Goal: Find specific fact

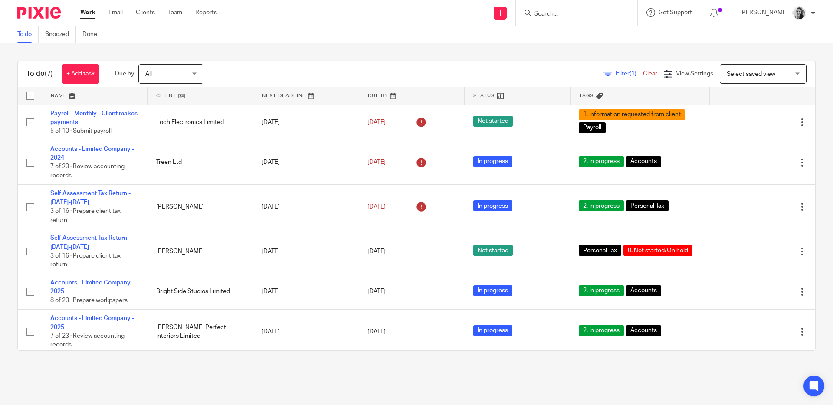
click at [572, 17] on form at bounding box center [579, 12] width 92 height 11
click at [570, 15] on input "Search" at bounding box center [572, 14] width 78 height 8
type input "spinning"
click at [603, 36] on link at bounding box center [585, 33] width 108 height 13
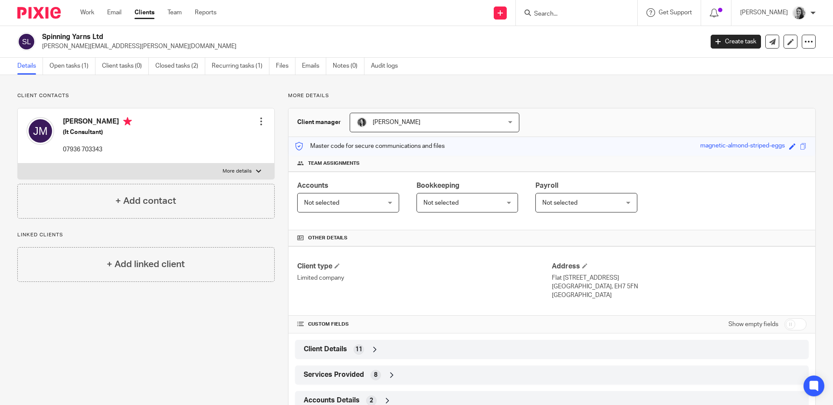
scroll to position [55, 0]
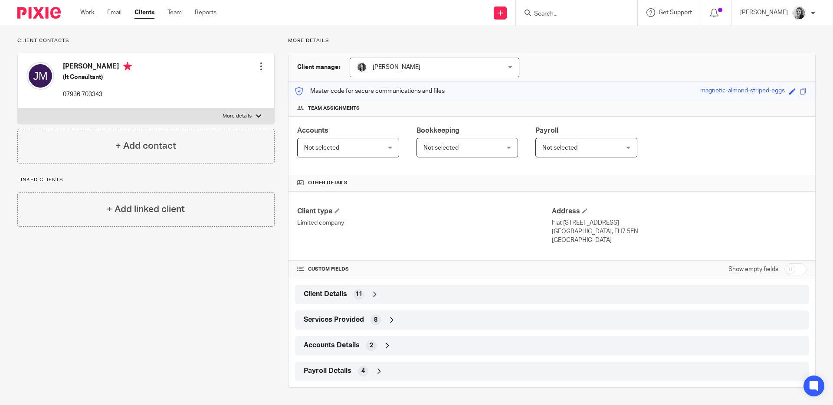
click at [418, 367] on div "Payroll Details 4" at bounding box center [551, 371] width 501 height 15
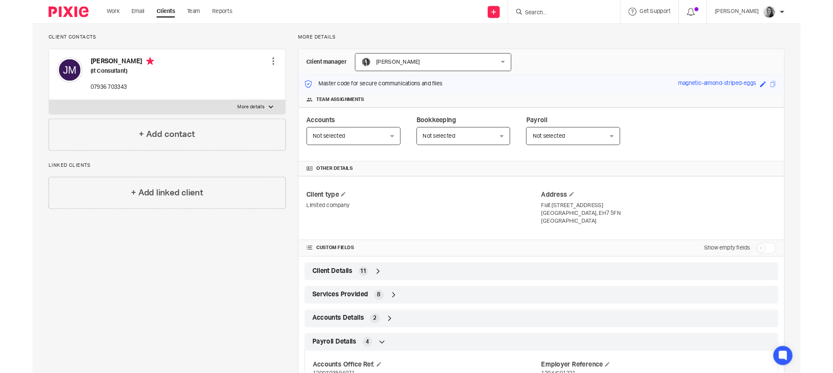
scroll to position [127, 0]
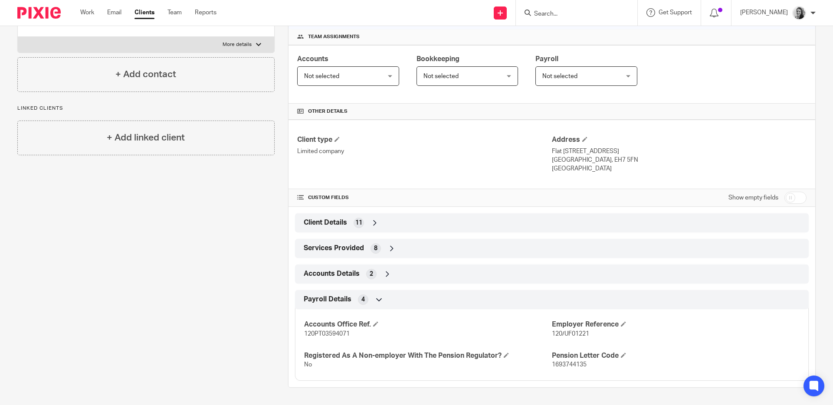
click at [552, 332] on span "120/UF01221" at bounding box center [570, 334] width 37 height 6
drag, startPoint x: 547, startPoint y: 332, endPoint x: 596, endPoint y: 337, distance: 50.1
click at [596, 337] on p "120/UF01221" at bounding box center [676, 334] width 248 height 9
drag, startPoint x: 593, startPoint y: 337, endPoint x: 547, endPoint y: 334, distance: 45.2
click at [552, 334] on p "120/UF01221" at bounding box center [676, 334] width 248 height 9
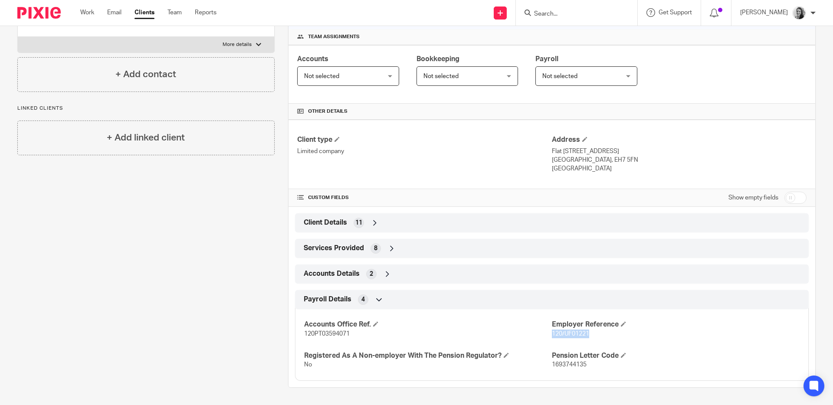
copy span "120/UF01221"
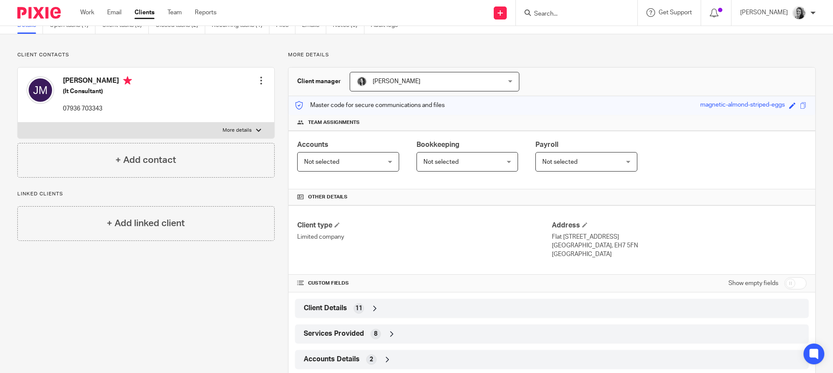
scroll to position [158, 0]
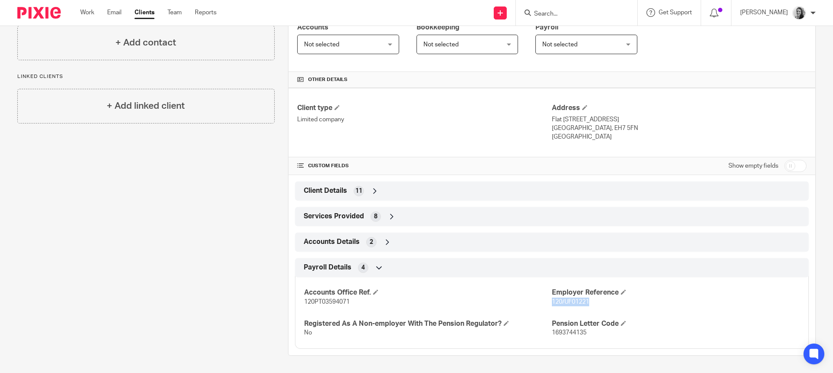
copy span "120/UF01221"
click at [589, 305] on p "120/UF01221" at bounding box center [676, 302] width 248 height 9
drag, startPoint x: 590, startPoint y: 300, endPoint x: 548, endPoint y: 303, distance: 42.2
click at [552, 303] on p "120/UF01221" at bounding box center [676, 302] width 248 height 9
copy span "120/UF01221"
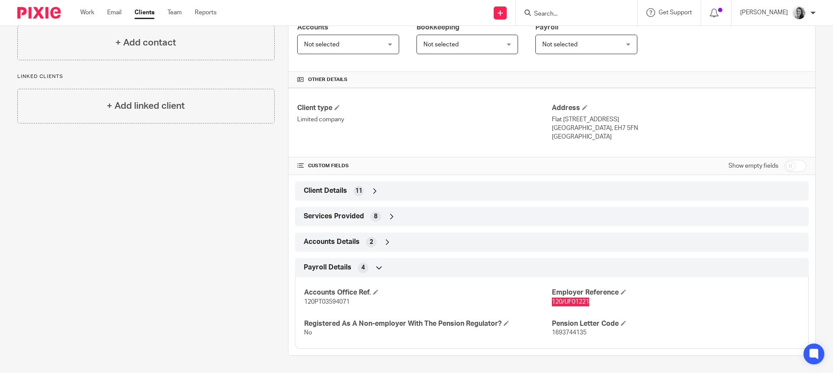
scroll to position [0, 0]
